Goal: Task Accomplishment & Management: Use online tool/utility

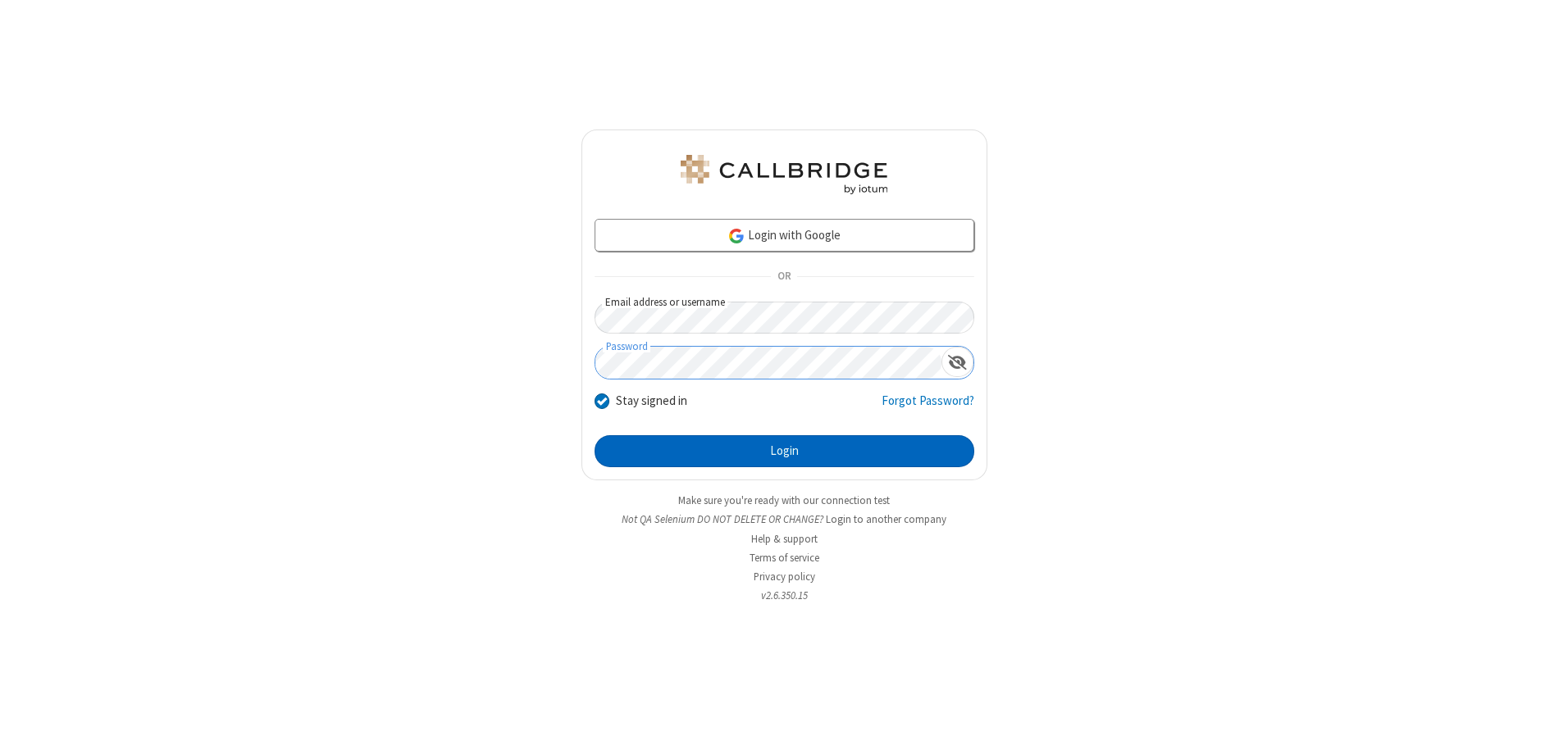
click at [784, 450] on button "Login" at bounding box center [784, 451] width 380 height 33
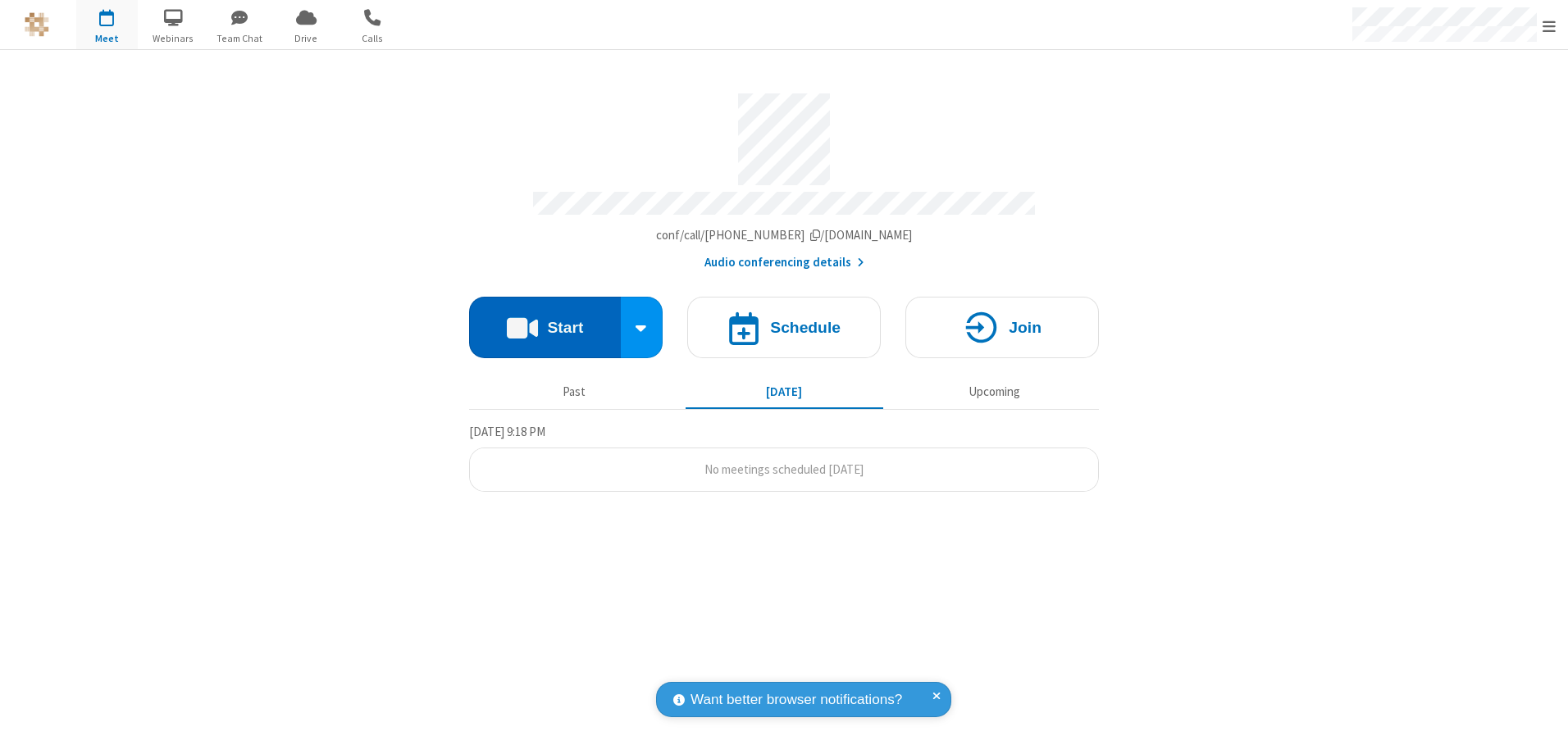
click at [544, 321] on button "Start" at bounding box center [544, 327] width 152 height 62
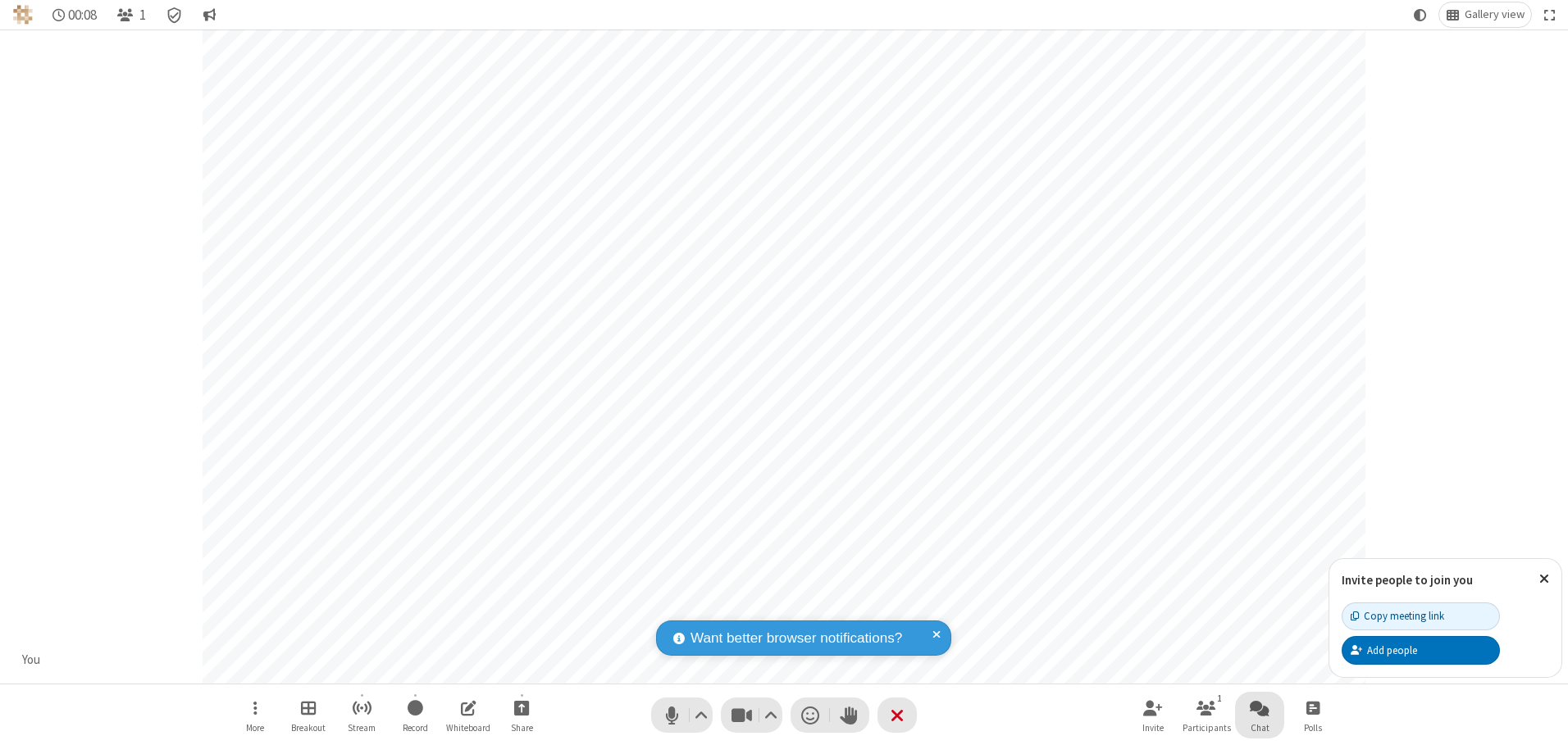
click at [1259, 707] on span "Open chat" at bounding box center [1259, 708] width 20 height 21
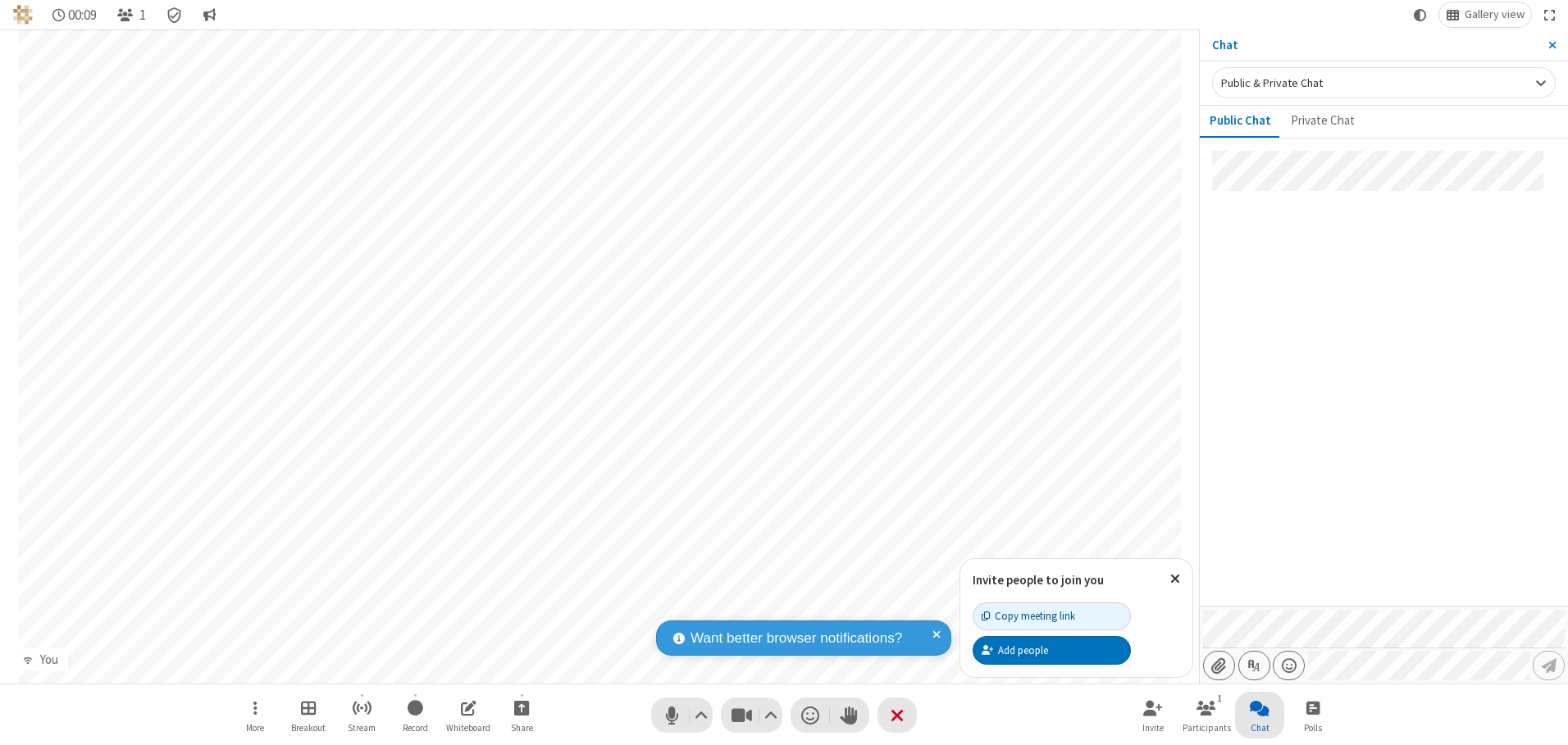
type input "C:\fakepath\doc_test.docx"
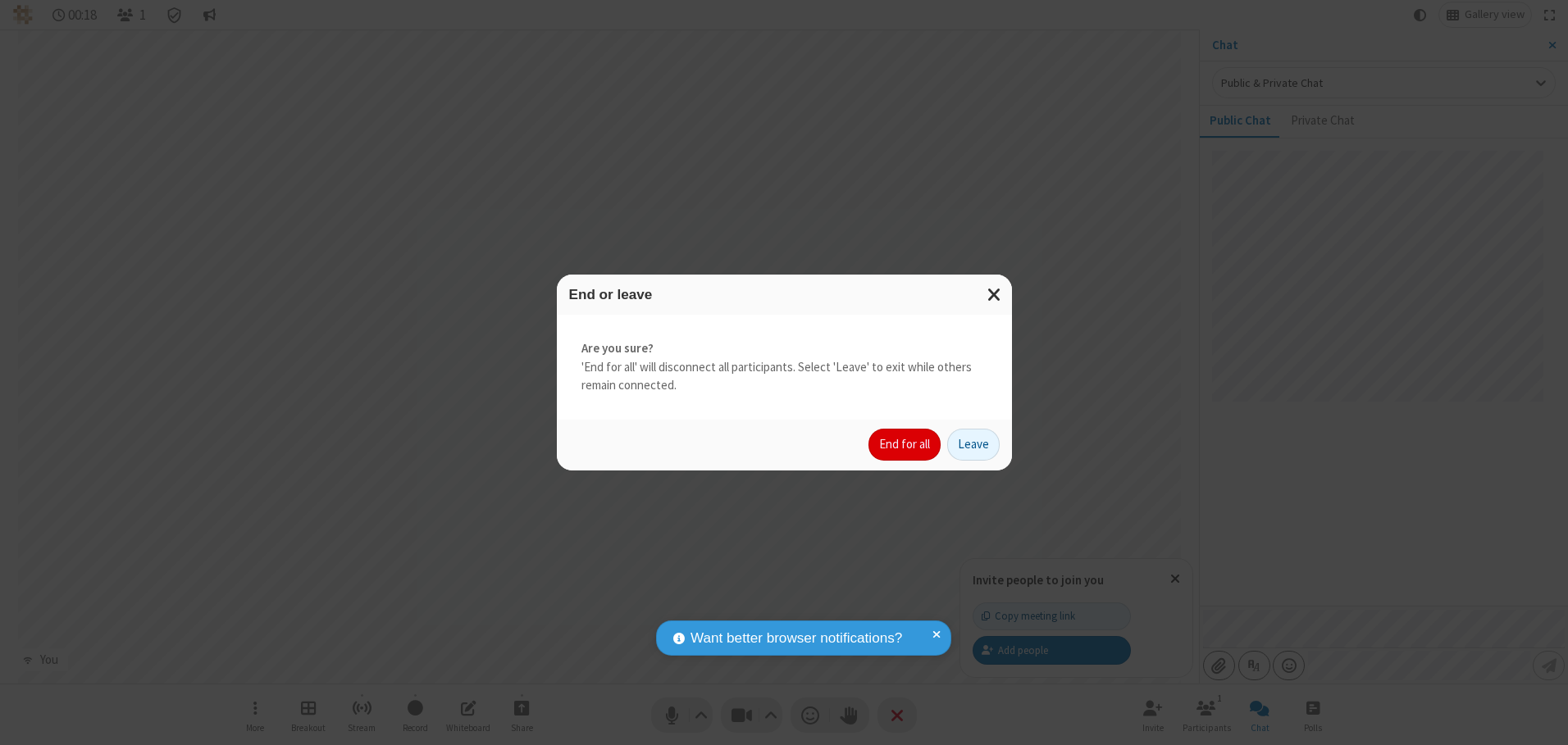
click at [905, 444] on button "End for all" at bounding box center [904, 445] width 72 height 33
